Goal: Task Accomplishment & Management: Complete application form

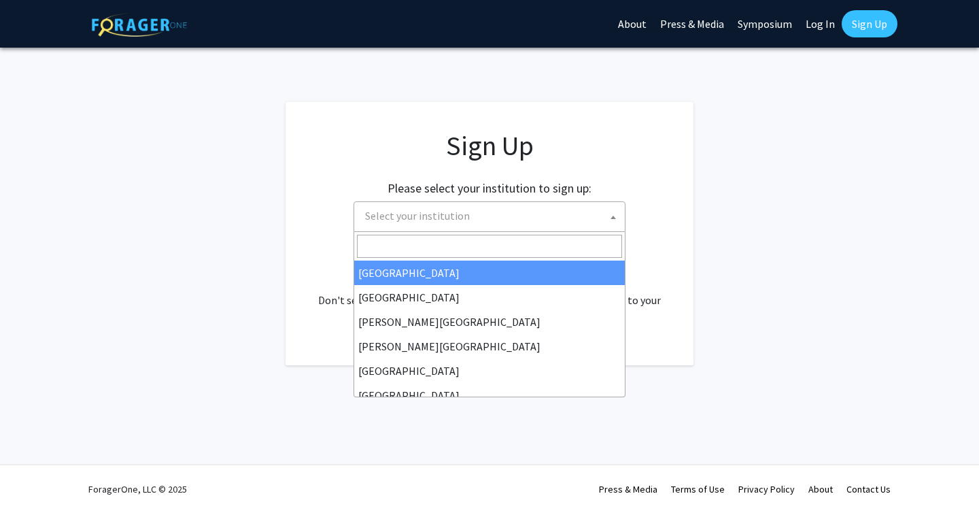
click at [545, 220] on span "Select your institution" at bounding box center [492, 216] width 265 height 28
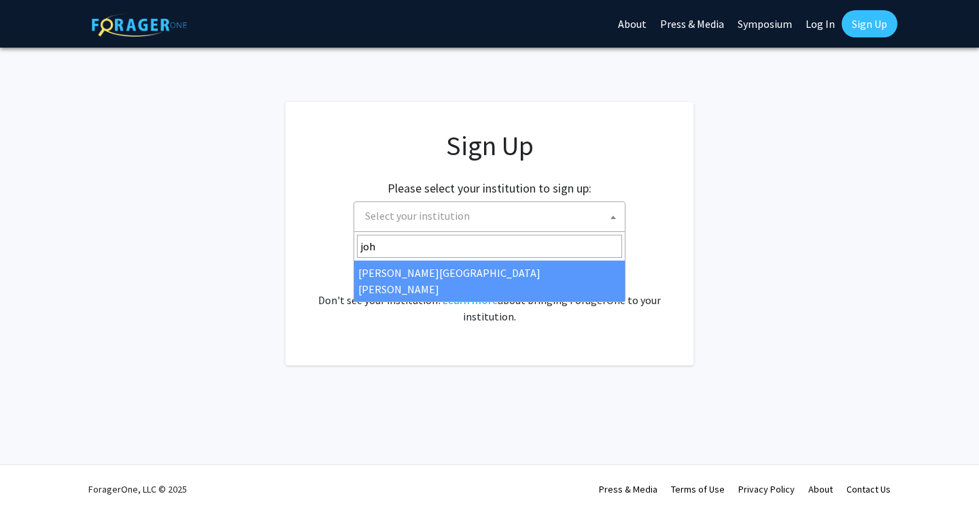
type input "joh"
select select "1"
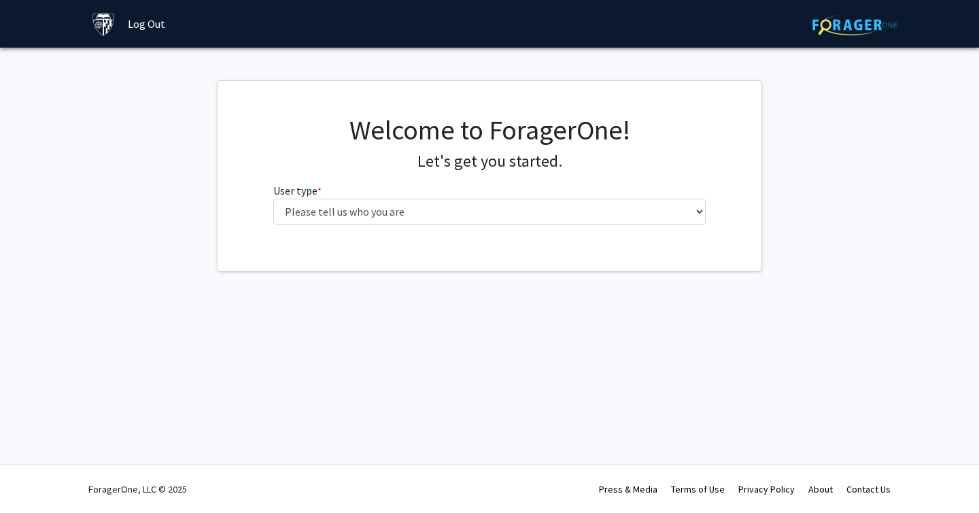
drag, startPoint x: 0, startPoint y: 0, endPoint x: 569, endPoint y: 224, distance: 611.9
click at [566, 226] on div "Welcome to ForagerOne! Let's get you started. User type * required Please tell …" at bounding box center [490, 175] width 454 height 122
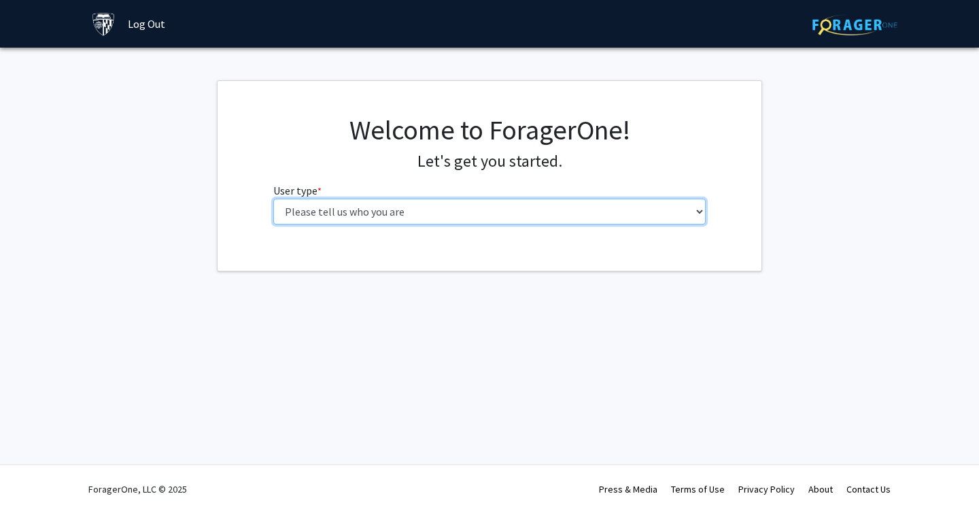
click at [541, 209] on select "Please tell us who you are Undergraduate Student Master's Student Doctoral Cand…" at bounding box center [489, 212] width 433 height 26
select select "2: masters"
click at [273, 199] on select "Please tell us who you are Undergraduate Student Master's Student Doctoral Cand…" at bounding box center [489, 212] width 433 height 26
